Goal: Information Seeking & Learning: Check status

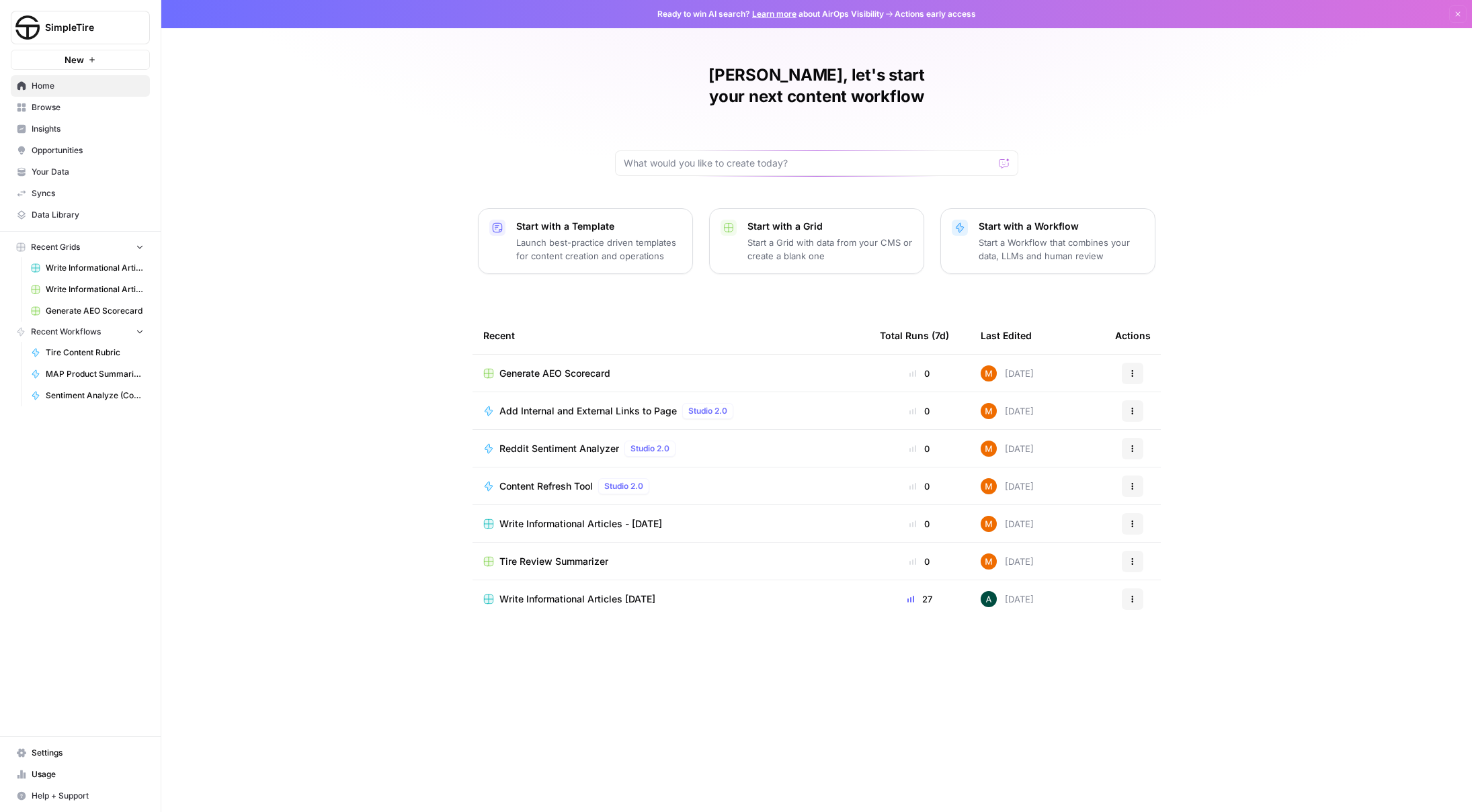
click at [51, 768] on span "Usage" at bounding box center [87, 774] width 112 height 12
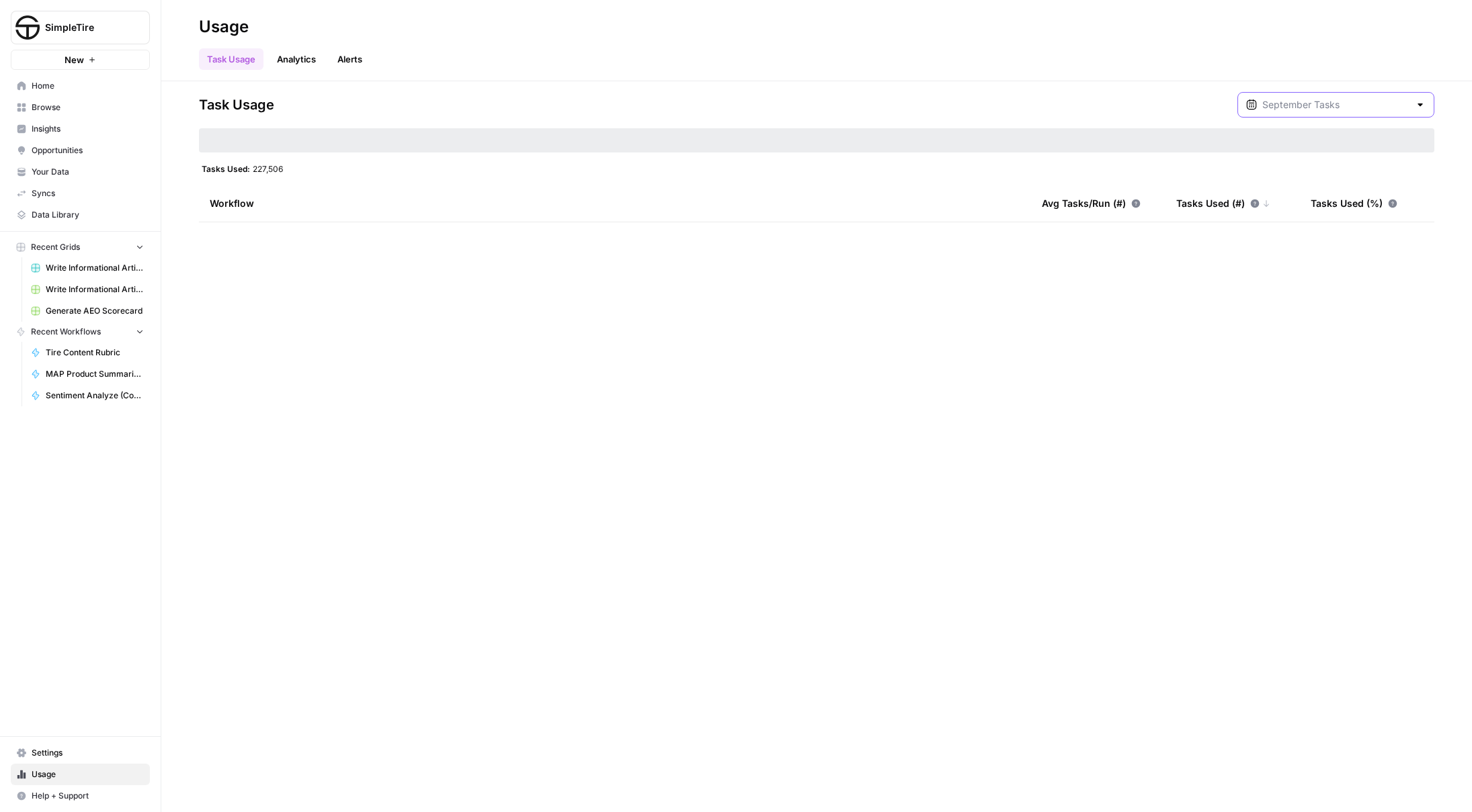
click at [1359, 107] on input "text" at bounding box center [1335, 105] width 147 height 14
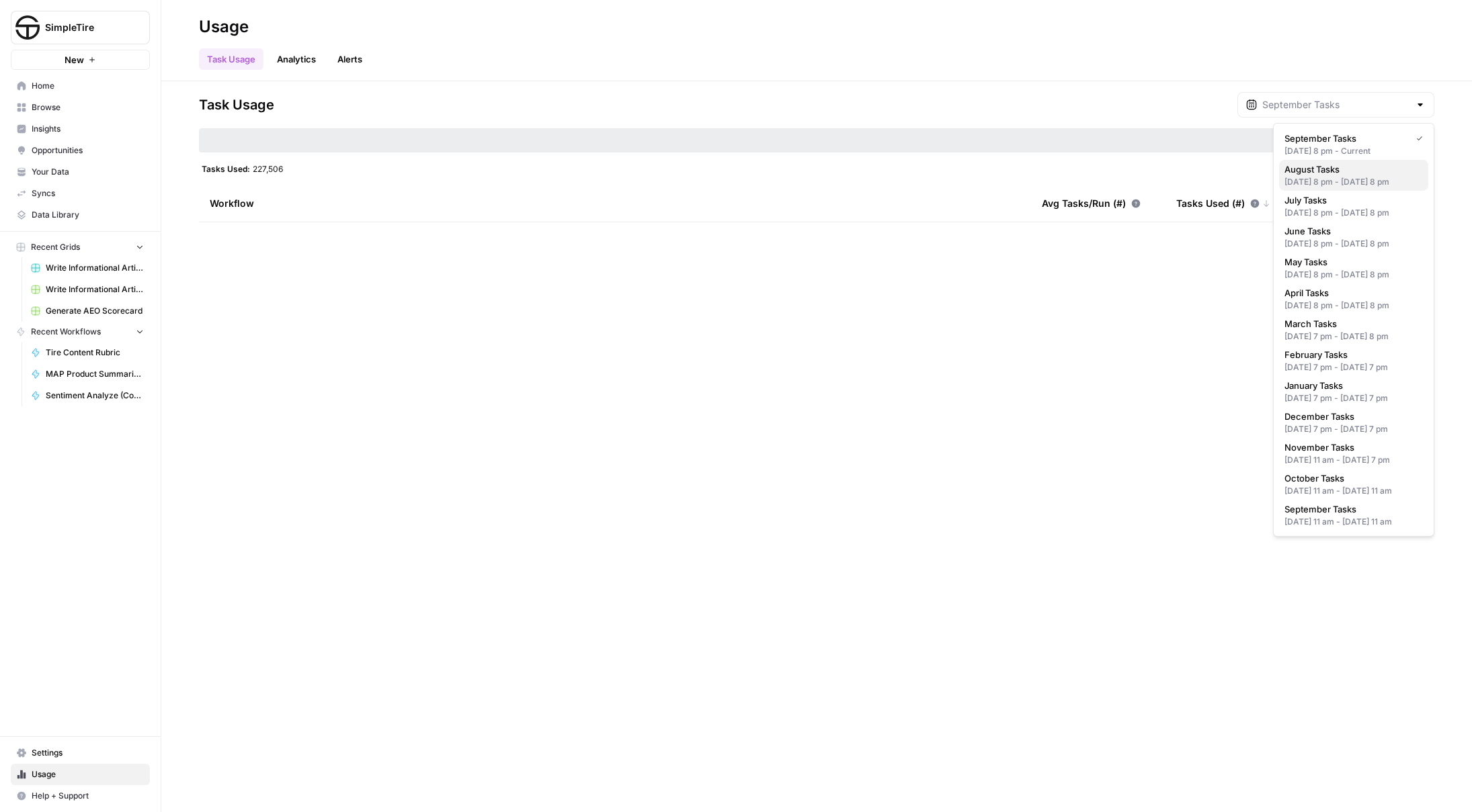
click at [1349, 188] on div "[DATE] 8 pm - [DATE] 8 pm" at bounding box center [1353, 182] width 138 height 12
type input "August Tasks"
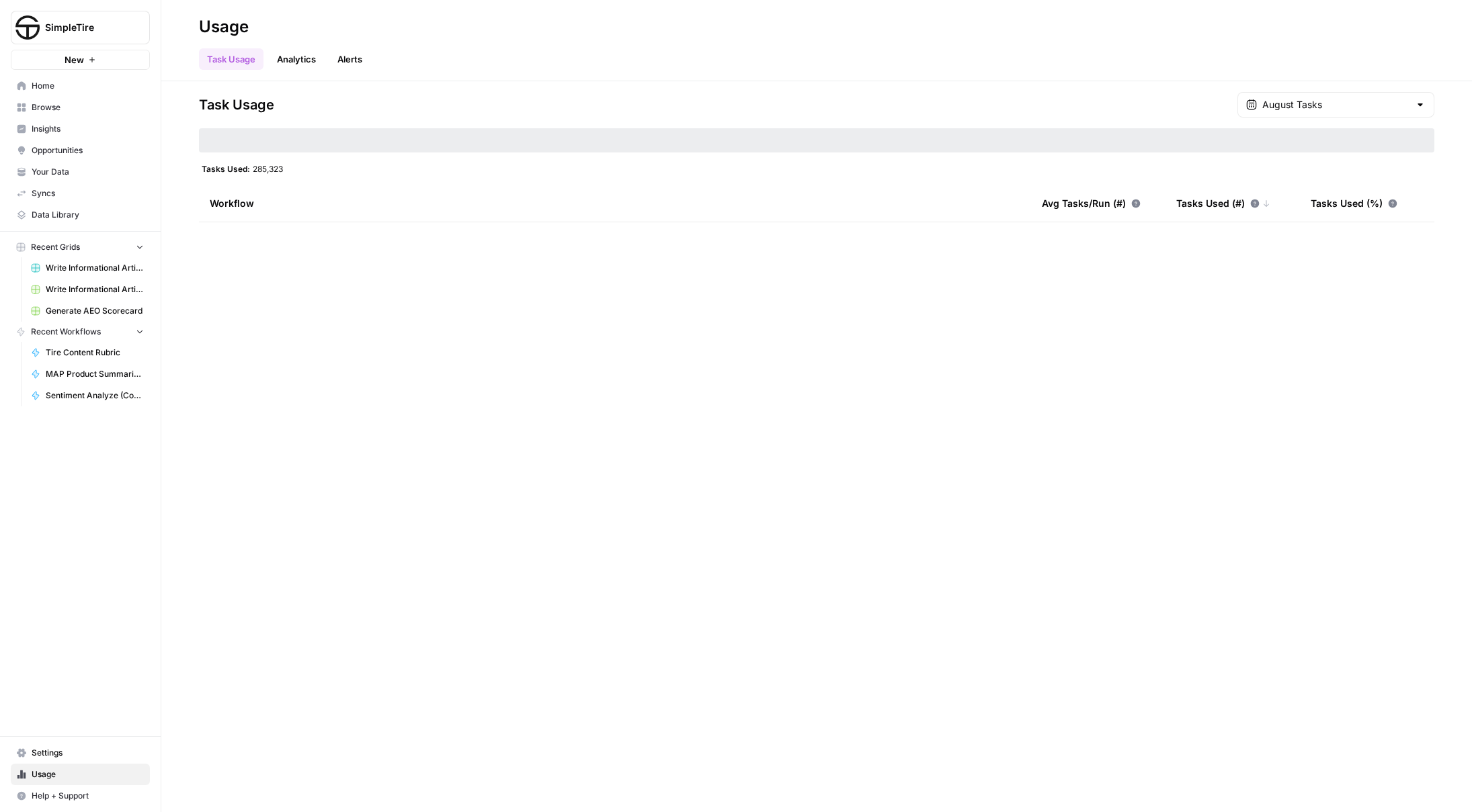
click at [322, 334] on div "Task Usage August Tasks Tasks Used: 285,323 Workflow Avg Tasks/Run (#) Tasks Us…" at bounding box center [817, 446] width 1310 height 731
click at [283, 62] on link "Analytics" at bounding box center [296, 59] width 55 height 22
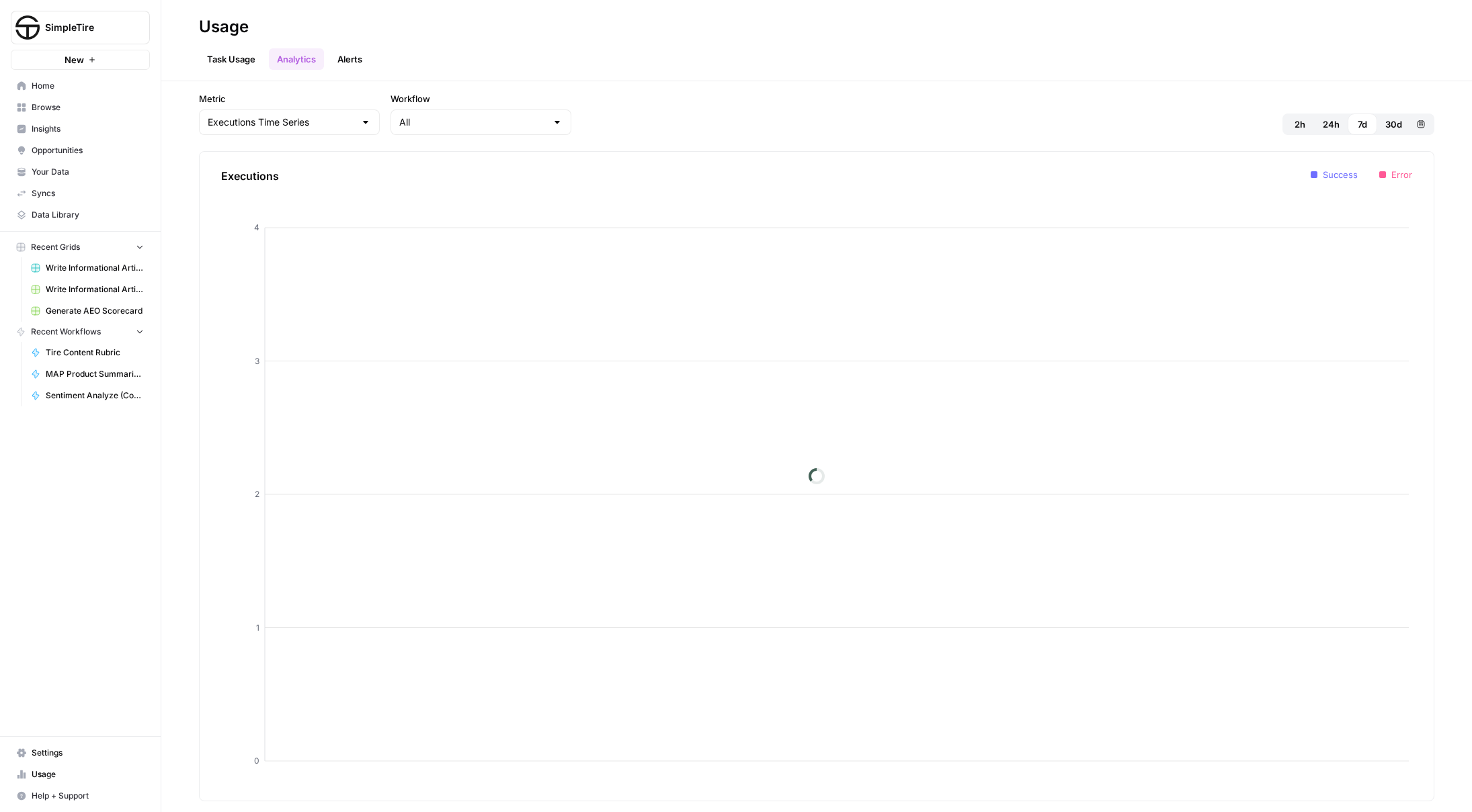
click at [249, 65] on link "Task Usage" at bounding box center [231, 59] width 65 height 22
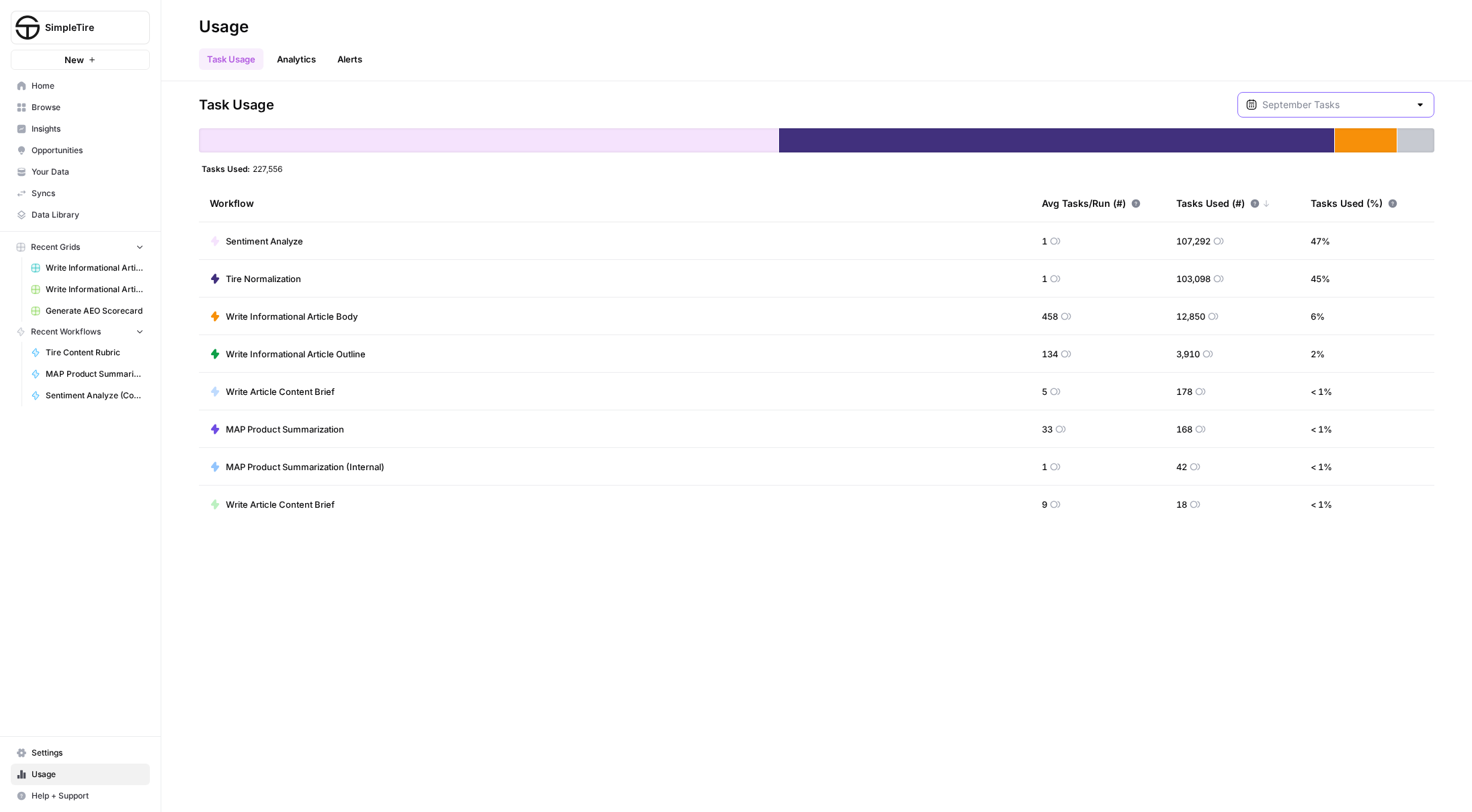
click at [1338, 105] on input "text" at bounding box center [1335, 105] width 147 height 14
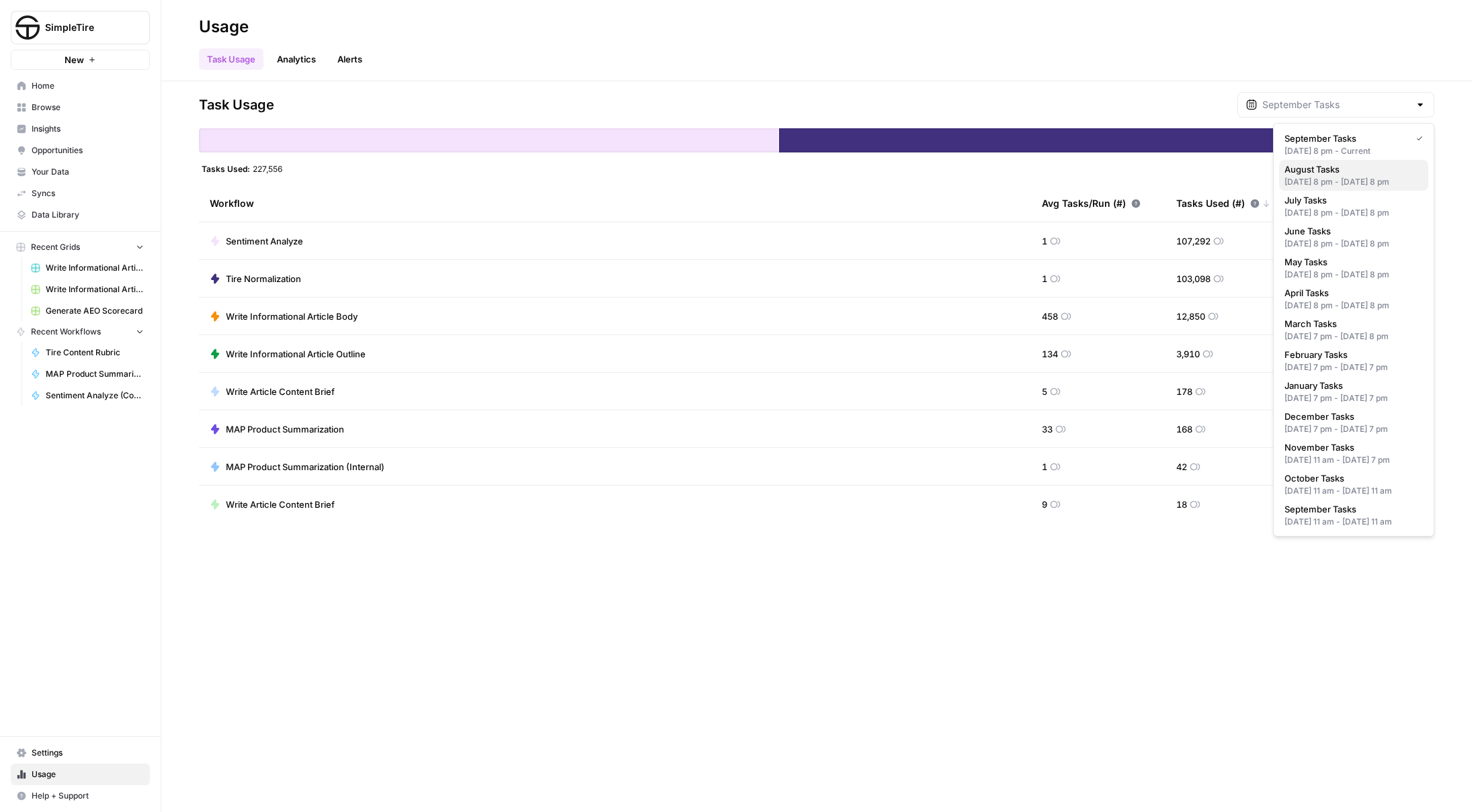
click at [1325, 188] on div "[DATE] 8 pm - [DATE] 8 pm" at bounding box center [1353, 182] width 138 height 12
type input "August Tasks"
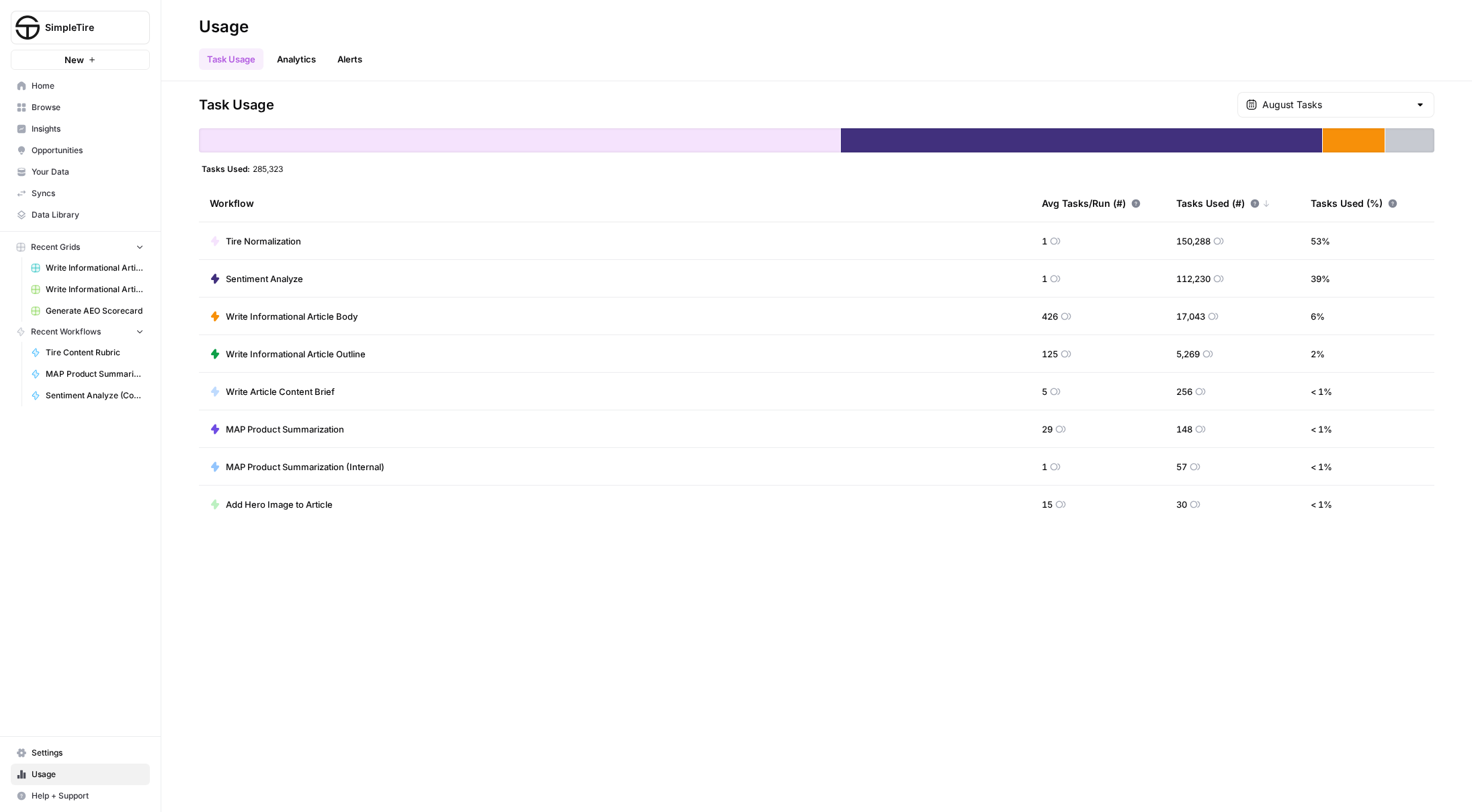
click at [1211, 279] on span "112,230" at bounding box center [1193, 279] width 35 height 14
click at [1322, 283] on span "39 %" at bounding box center [1320, 279] width 20 height 14
click at [317, 65] on link "Analytics" at bounding box center [296, 59] width 55 height 22
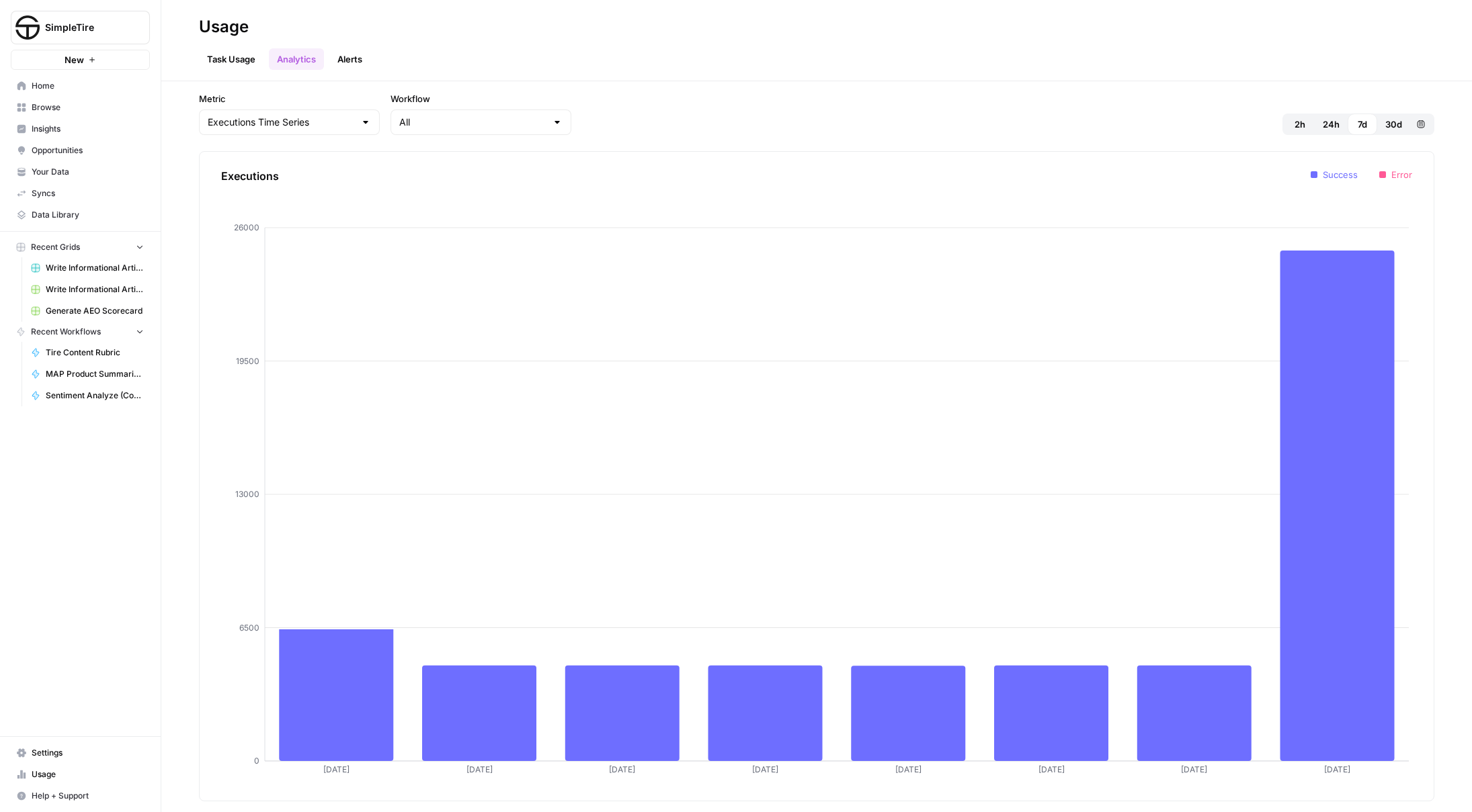
click at [352, 69] on link "Alerts" at bounding box center [349, 59] width 41 height 22
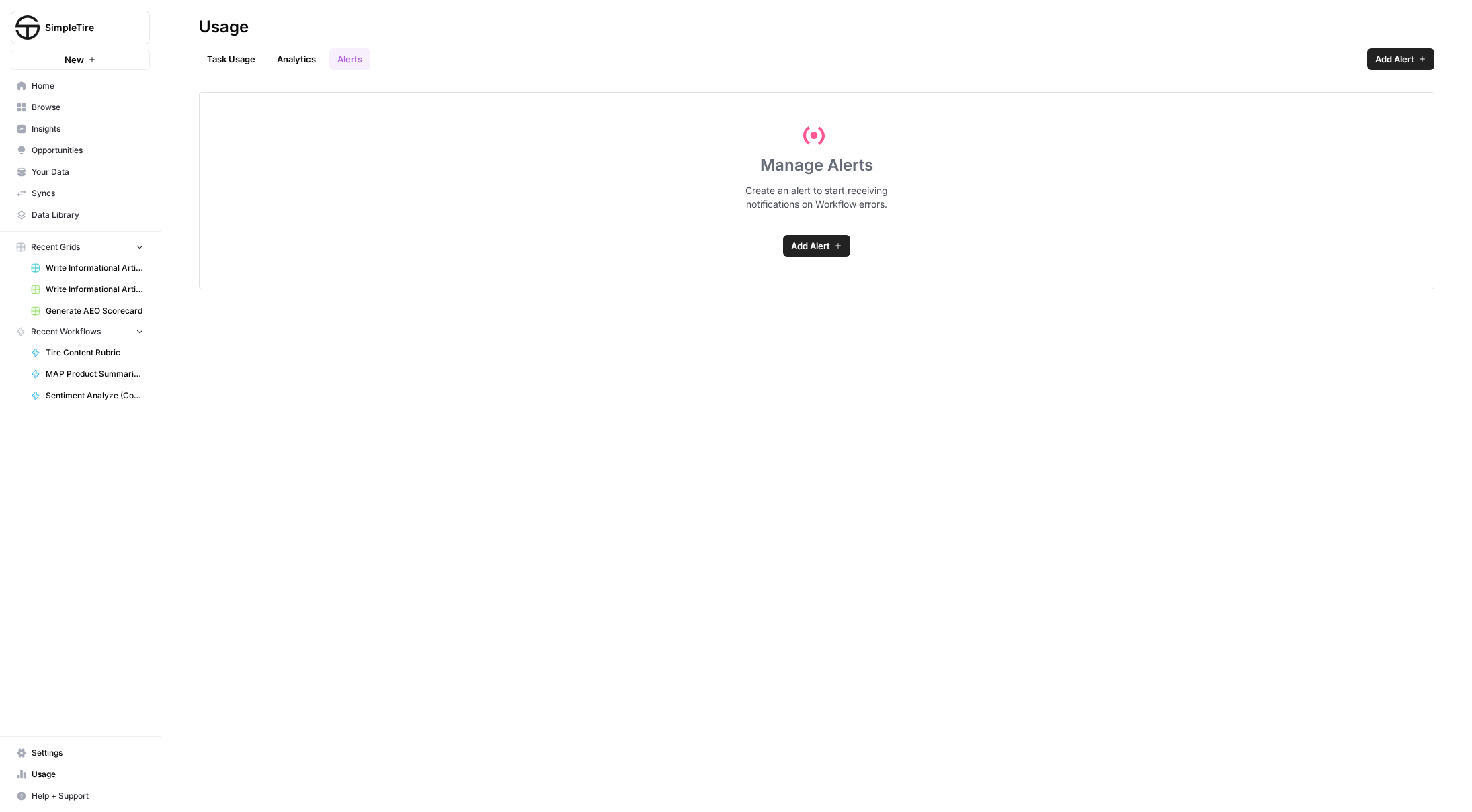
click at [249, 65] on link "Task Usage" at bounding box center [231, 59] width 65 height 22
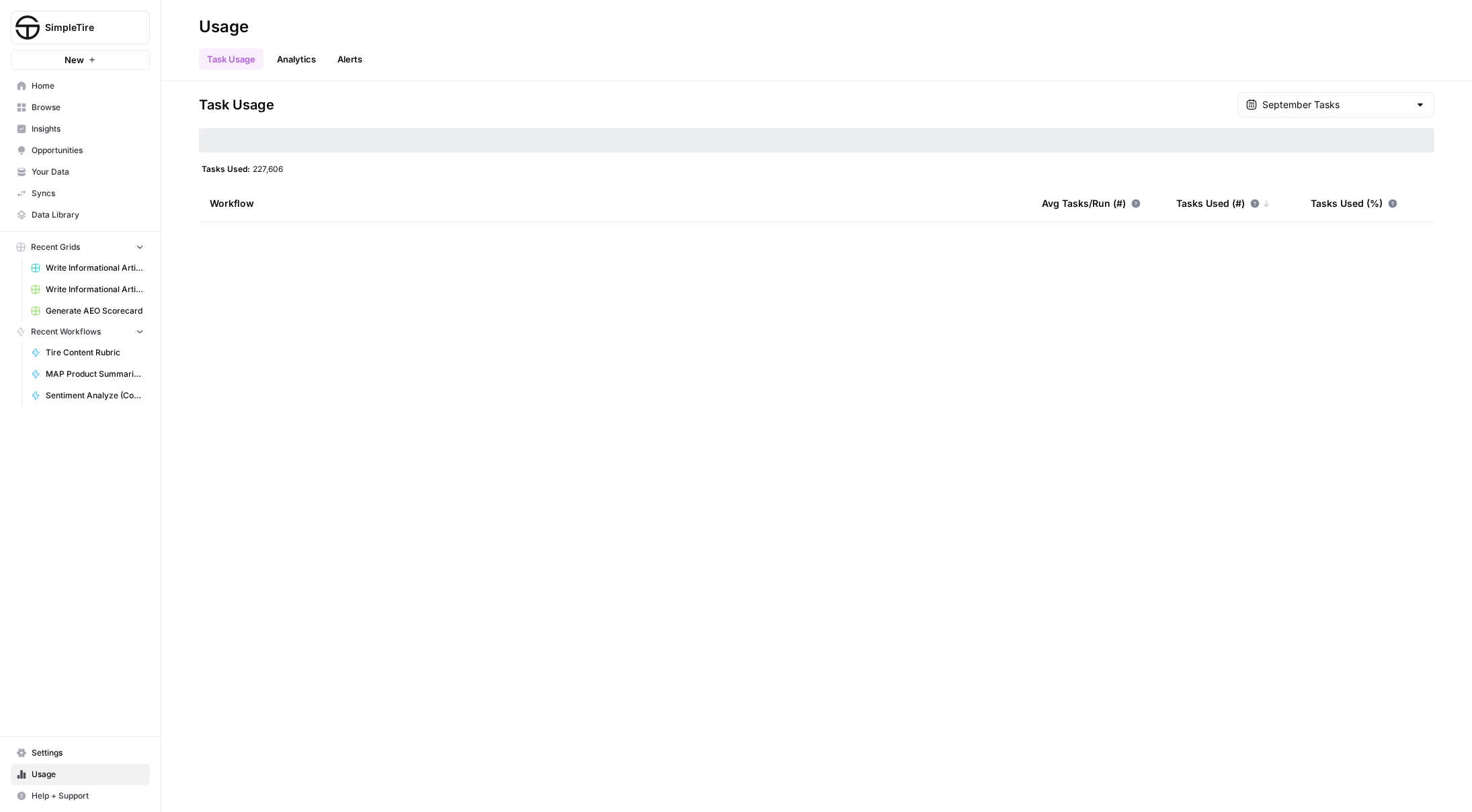
click at [213, 201] on div "Workflow" at bounding box center [615, 203] width 811 height 37
click at [372, 378] on div "Task Usage September Tasks Tasks Used: 227,606 Workflow Avg Tasks/Run (#) Tasks…" at bounding box center [817, 446] width 1310 height 731
